Goal: Transaction & Acquisition: Purchase product/service

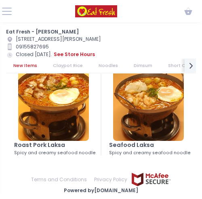
scroll to position [81, 0]
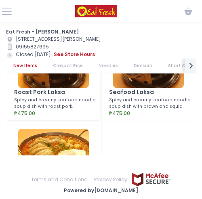
click at [112, 68] on link "Noodles" at bounding box center [108, 65] width 34 height 14
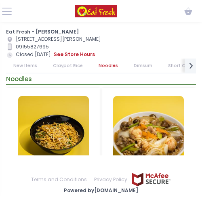
scroll to position [974, 0]
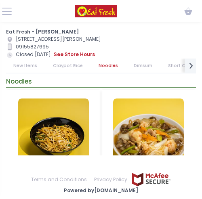
click at [145, 67] on link "Dimsum" at bounding box center [142, 65] width 33 height 14
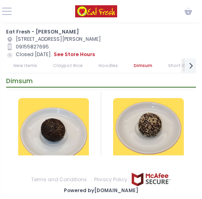
click at [178, 64] on link "Short Orders" at bounding box center [182, 65] width 44 height 14
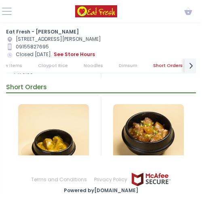
scroll to position [2379, 0]
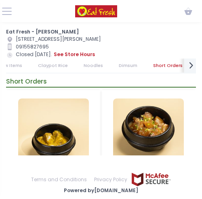
click at [189, 64] on icon "next Created with Sketch." at bounding box center [190, 65] width 10 height 10
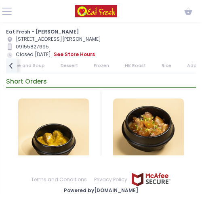
scroll to position [0, 289]
click at [17, 69] on div "prev Created with Sketch." at bounding box center [12, 65] width 12 height 15
click at [190, 65] on icon "next Created with Sketch." at bounding box center [190, 65] width 10 height 10
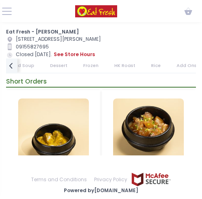
click at [114, 68] on link "HK Roast" at bounding box center [124, 65] width 35 height 14
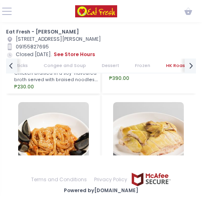
scroll to position [8123, 0]
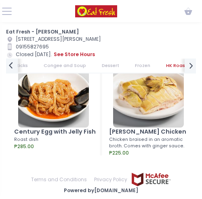
click at [12, 66] on icon "prev Created with Sketch." at bounding box center [11, 65] width 10 height 10
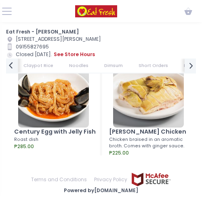
click at [12, 66] on icon "prev Created with Sketch." at bounding box center [11, 65] width 10 height 10
click at [63, 61] on link "Claypot Rice" at bounding box center [68, 65] width 44 height 14
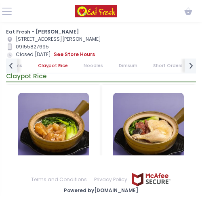
scroll to position [239, 0]
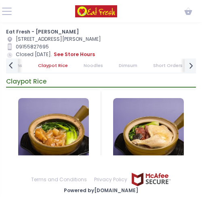
click at [13, 64] on icon "prev Created with Sketch." at bounding box center [11, 65] width 10 height 10
click at [16, 64] on link "New Items" at bounding box center [35, 65] width 38 height 14
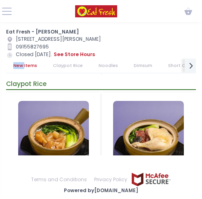
scroll to position [27, 0]
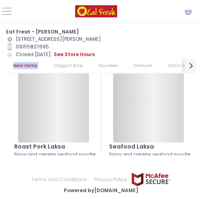
click at [13, 64] on link "New Items" at bounding box center [25, 65] width 38 height 14
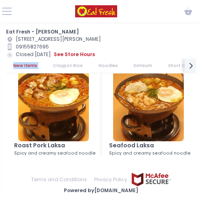
scroll to position [0, 0]
